Goal: Task Accomplishment & Management: Manage account settings

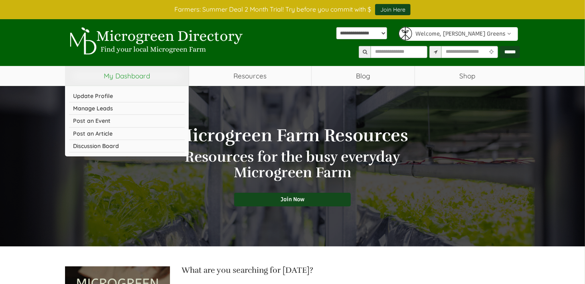
click at [141, 77] on link "My Dashboard" at bounding box center [127, 76] width 124 height 20
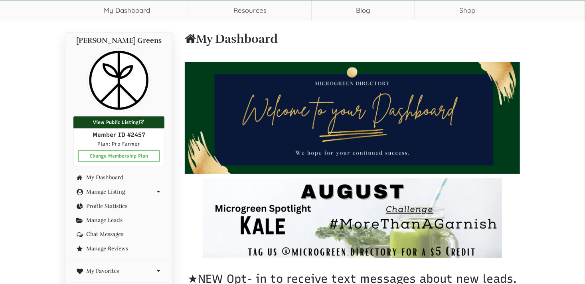
scroll to position [80, 0]
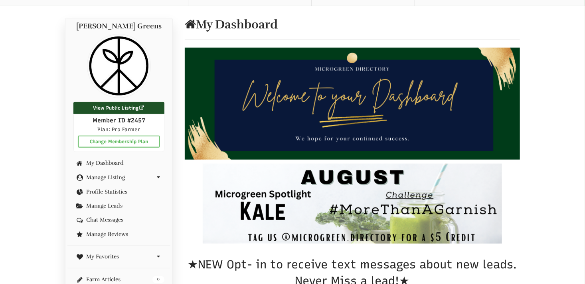
click at [118, 105] on link "View Public Listing" at bounding box center [118, 108] width 91 height 12
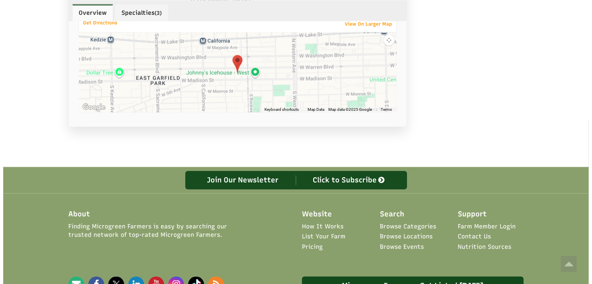
scroll to position [679, 0]
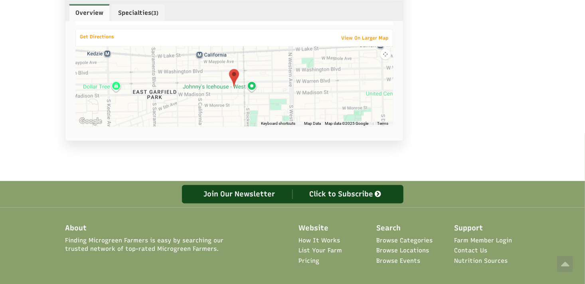
click at [351, 189] on div "Click to Subscribe" at bounding box center [346, 194] width 107 height 10
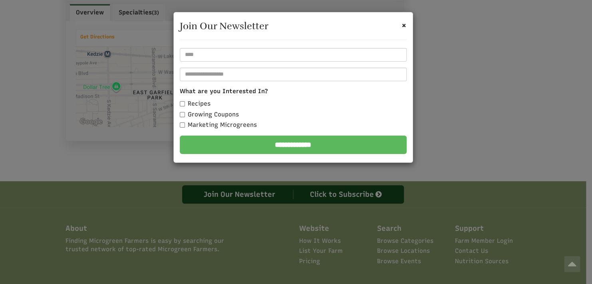
click at [226, 63] on form "**********" at bounding box center [293, 101] width 227 height 106
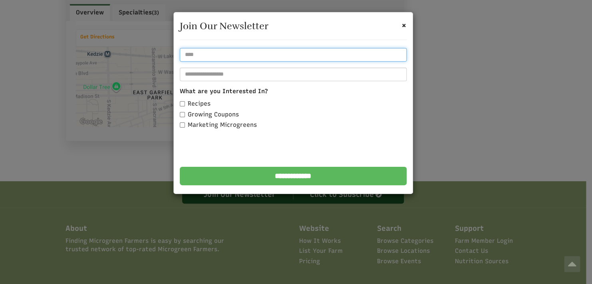
click at [224, 58] on input "text" at bounding box center [293, 55] width 227 height 14
type input "**********"
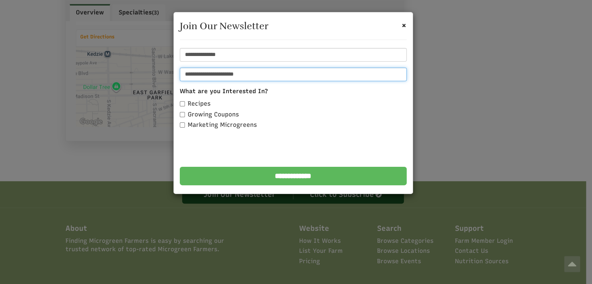
type input "**********"
click at [204, 103] on label "Recipes" at bounding box center [195, 103] width 31 height 8
click at [204, 113] on label "Growing Coupons" at bounding box center [209, 114] width 59 height 8
click at [215, 123] on label "Marketing Microgreens" at bounding box center [218, 125] width 77 height 8
click at [294, 176] on input "**********" at bounding box center [293, 176] width 227 height 18
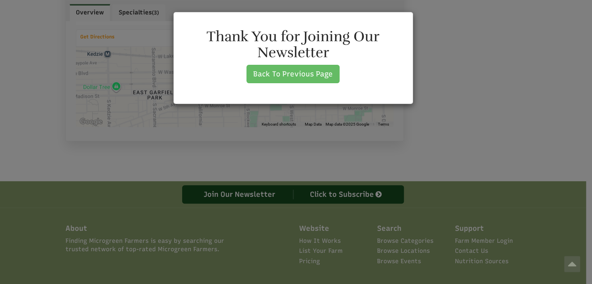
click at [300, 73] on link "Back To Previous Page" at bounding box center [292, 74] width 93 height 18
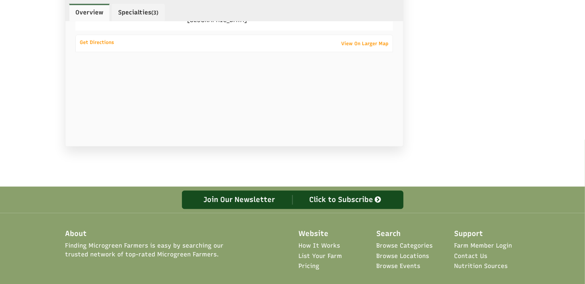
scroll to position [672, 0]
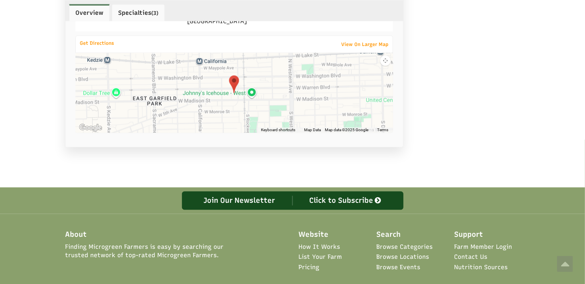
click at [137, 12] on link "Specialties (3)" at bounding box center [138, 12] width 53 height 17
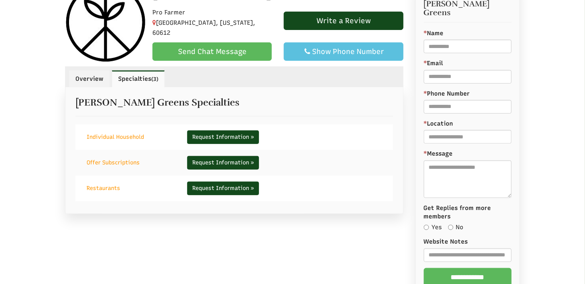
scroll to position [110, 0]
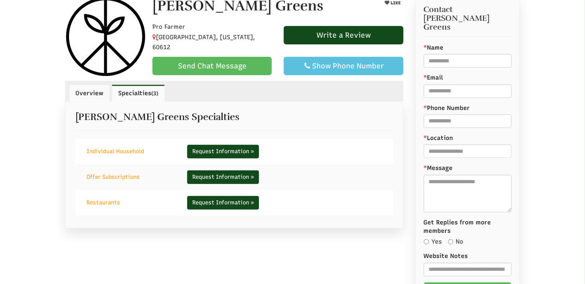
click at [98, 90] on link "Overview" at bounding box center [89, 93] width 41 height 17
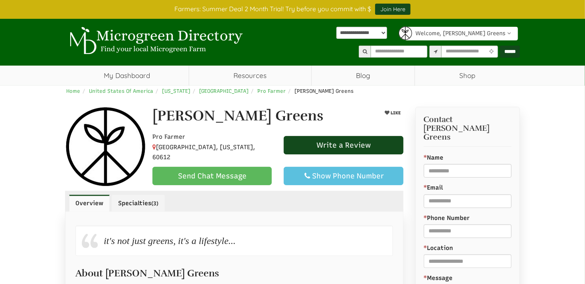
scroll to position [0, 0]
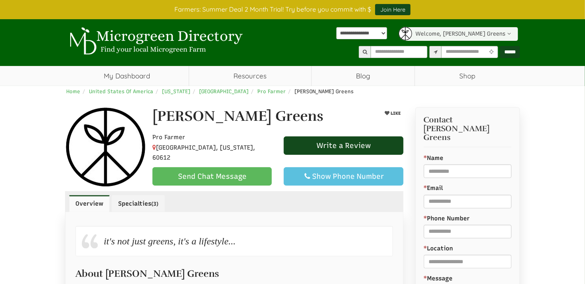
click at [511, 35] on icon at bounding box center [509, 34] width 7 height 6
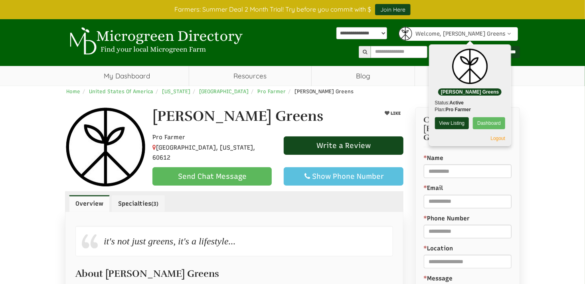
click at [485, 124] on link "Dashboard" at bounding box center [489, 123] width 32 height 12
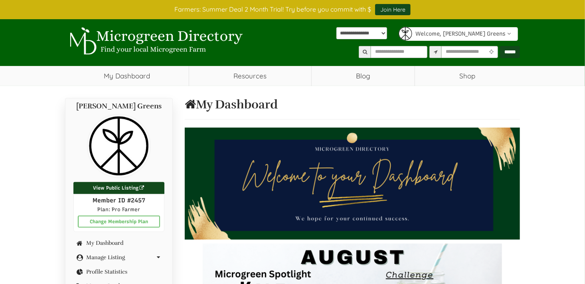
scroll to position [120, 0]
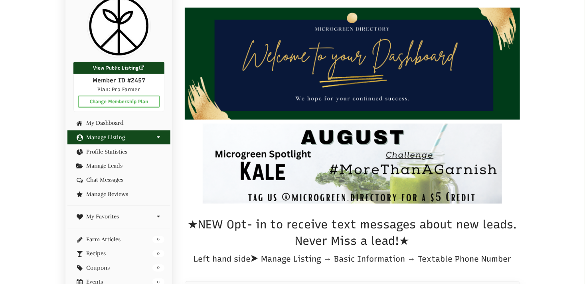
click at [129, 135] on link "Manage Listing" at bounding box center [118, 137] width 91 height 6
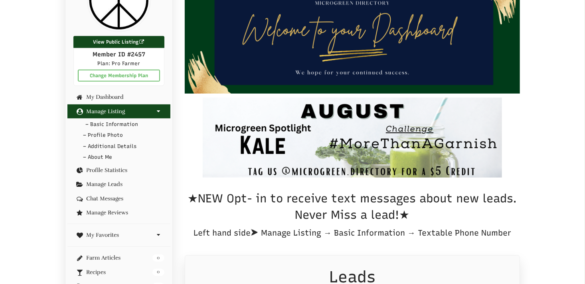
scroll to position [160, 0]
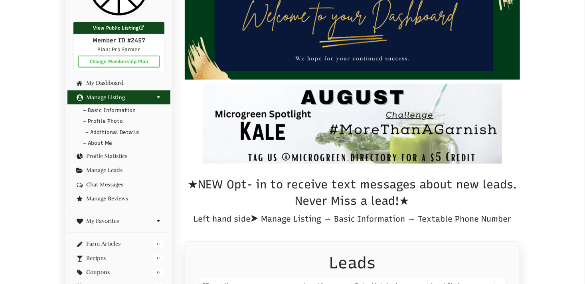
click at [129, 133] on link "– Additional Details" at bounding box center [118, 133] width 103 height 12
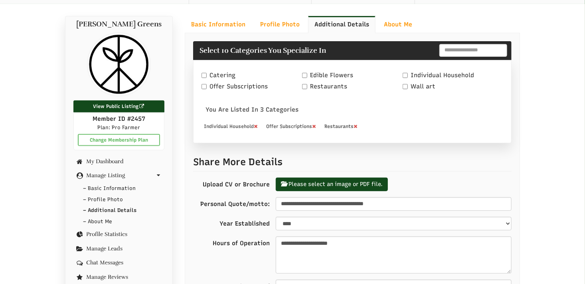
select select "Language Translate Widget"
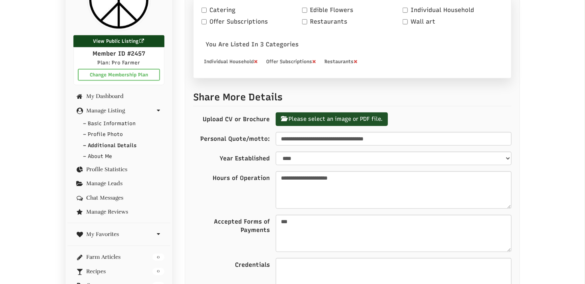
scroll to position [161, 0]
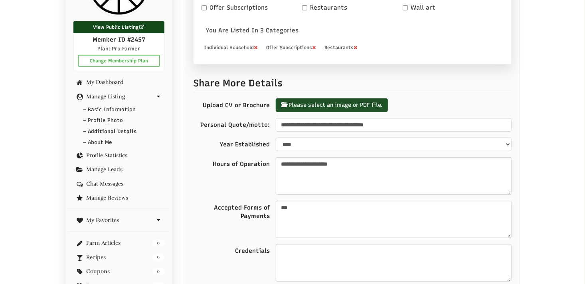
click at [342, 107] on label "Please select an image or PDF file." at bounding box center [332, 105] width 112 height 14
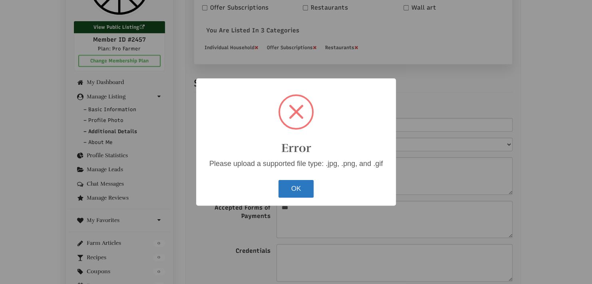
click at [297, 188] on button "OK" at bounding box center [296, 189] width 36 height 18
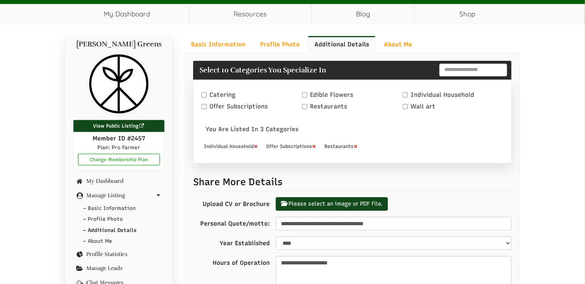
scroll to position [81, 0]
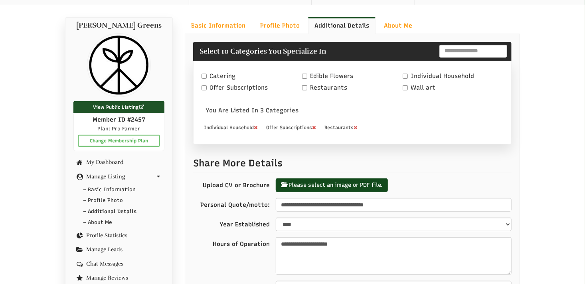
click at [114, 106] on link "View Public Listing" at bounding box center [118, 107] width 91 height 12
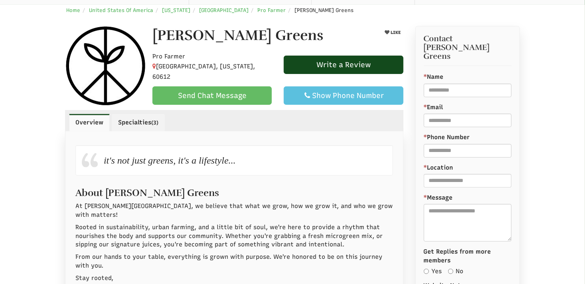
select select "Language Translate Widget"
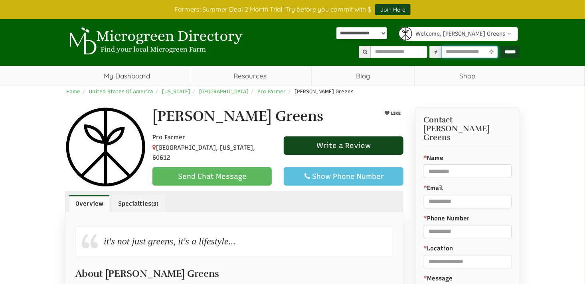
click at [451, 49] on input "text" at bounding box center [470, 52] width 57 height 12
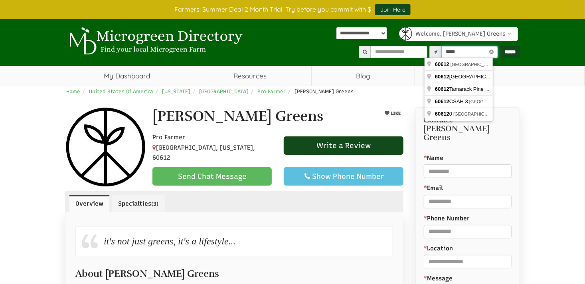
click at [451, 52] on input "*****" at bounding box center [470, 52] width 57 height 12
type input "**********"
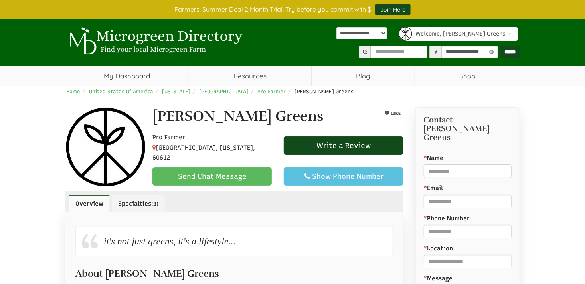
click at [503, 50] on input "******" at bounding box center [510, 52] width 20 height 12
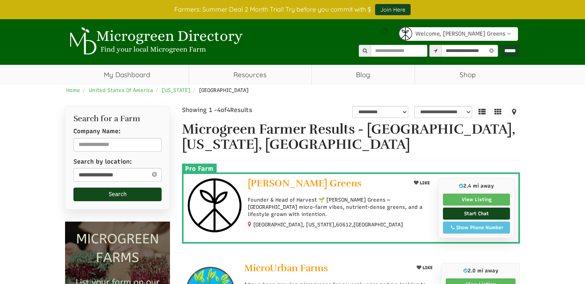
select select "********"
select select "Language Translate Widget"
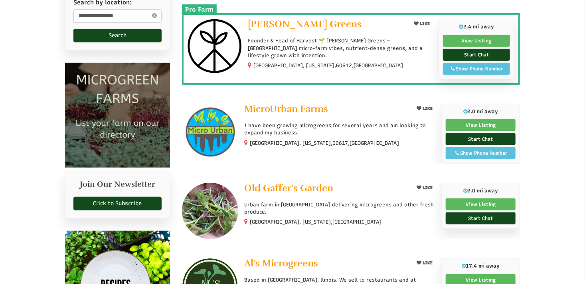
scroll to position [120, 0]
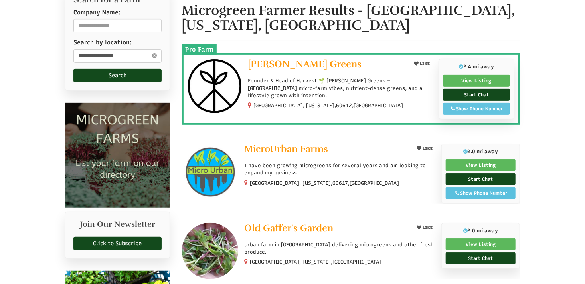
click at [475, 108] on div "Show Phone Number" at bounding box center [477, 108] width 58 height 7
click at [476, 81] on link "View Listing" at bounding box center [476, 81] width 67 height 12
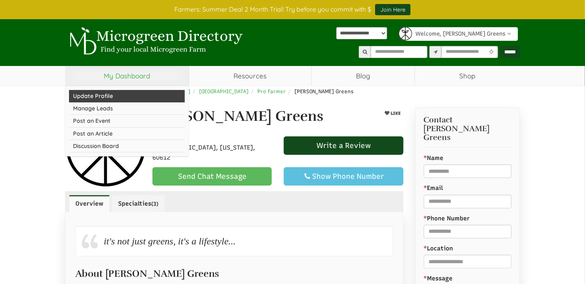
click at [101, 93] on link "Update Profile" at bounding box center [127, 96] width 116 height 12
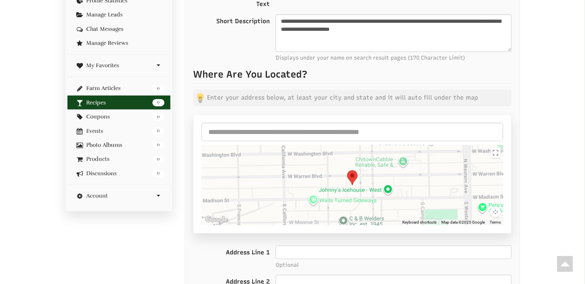
scroll to position [320, 0]
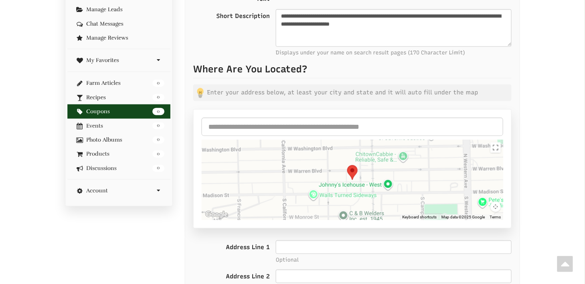
click at [109, 110] on link "0 Coupons" at bounding box center [118, 111] width 91 height 6
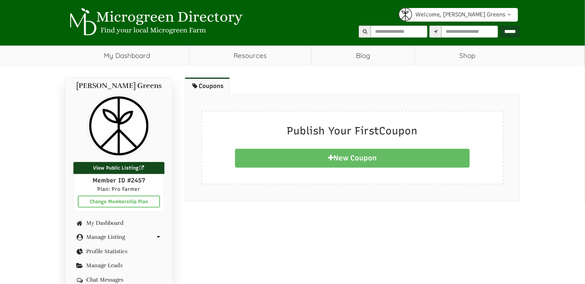
select select "Language Translate Widget"
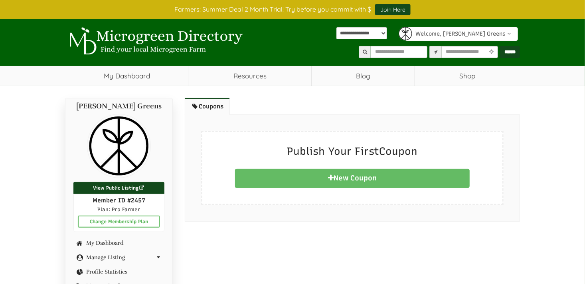
click at [326, 174] on link "New Coupon" at bounding box center [352, 178] width 235 height 19
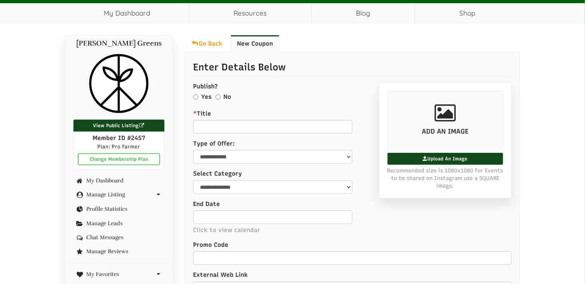
select select "Language Translate Widget"
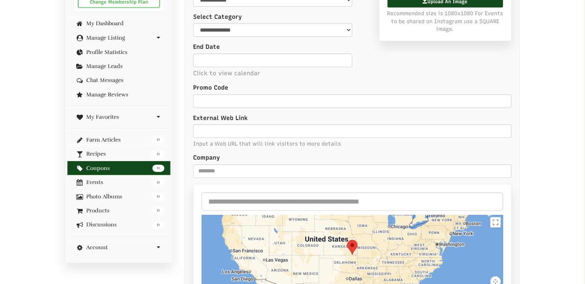
scroll to position [200, 0]
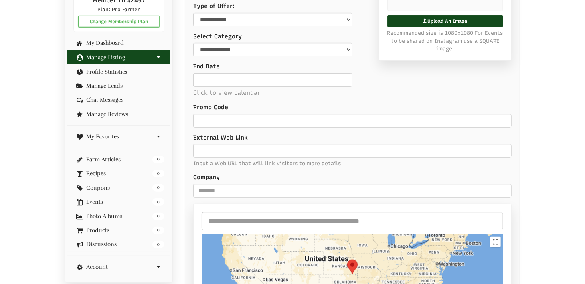
click at [111, 56] on link "Manage Listing" at bounding box center [118, 57] width 91 height 6
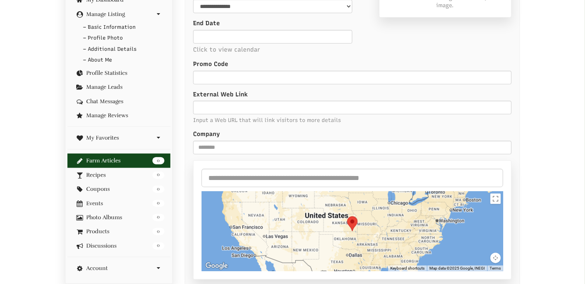
scroll to position [280, 0]
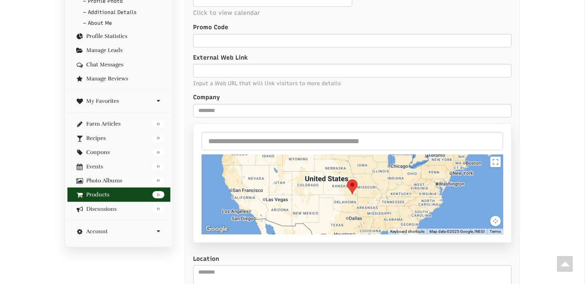
click at [111, 191] on link "0 Products" at bounding box center [118, 194] width 91 height 6
